Goal: Transaction & Acquisition: Purchase product/service

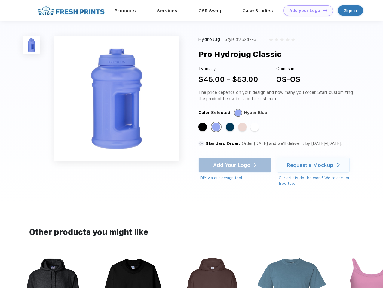
click at [306, 11] on link "Add your Logo Design Tool" at bounding box center [308, 10] width 50 height 11
click at [0, 0] on div "Design Tool" at bounding box center [0, 0] width 0 height 0
click at [322, 10] on link "Add your Logo Design Tool" at bounding box center [308, 10] width 50 height 11
click at [32, 45] on img at bounding box center [32, 45] width 18 height 18
click at [203, 127] on div "Standard Color" at bounding box center [202, 127] width 8 height 8
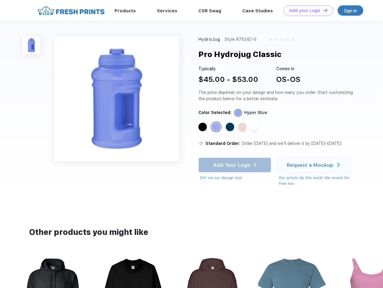
click at [217, 127] on div "Standard Color" at bounding box center [216, 127] width 8 height 8
click at [230, 127] on div "Standard Color" at bounding box center [230, 127] width 8 height 8
click at [243, 127] on div "Standard Color" at bounding box center [242, 127] width 8 height 8
click at [255, 127] on div "Standard Color" at bounding box center [254, 127] width 8 height 8
click at [235, 165] on div "Add Your Logo DIY via our design tool. Ah shoot! This product isn't up in our d…" at bounding box center [234, 169] width 73 height 23
